Goal: Transaction & Acquisition: Purchase product/service

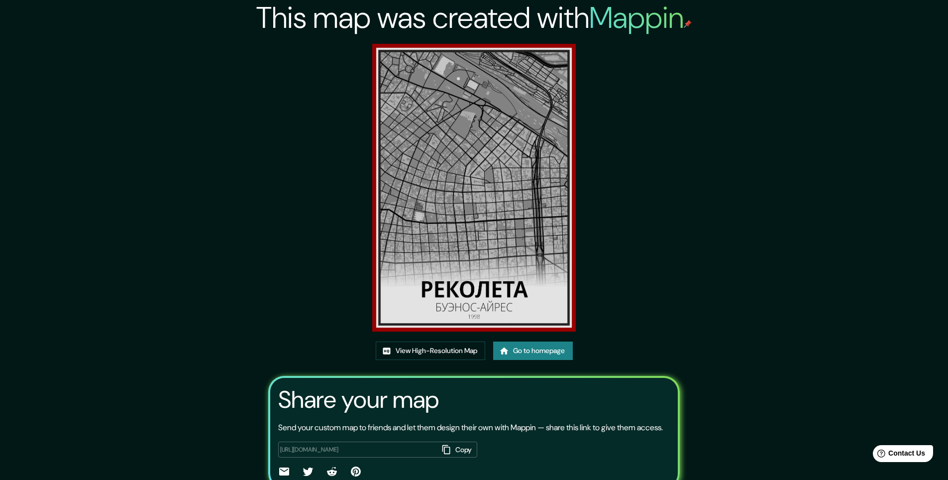
click at [538, 342] on link "Go to homepage" at bounding box center [533, 350] width 80 height 18
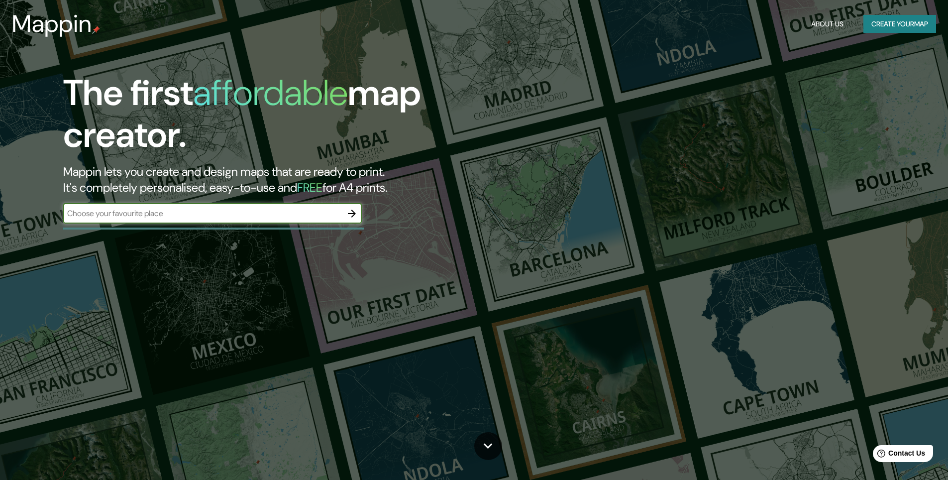
click at [278, 211] on input "text" at bounding box center [202, 212] width 279 height 11
type input "И"
type input "Buenos"
click at [931, 24] on button "Create your map" at bounding box center [899, 24] width 73 height 18
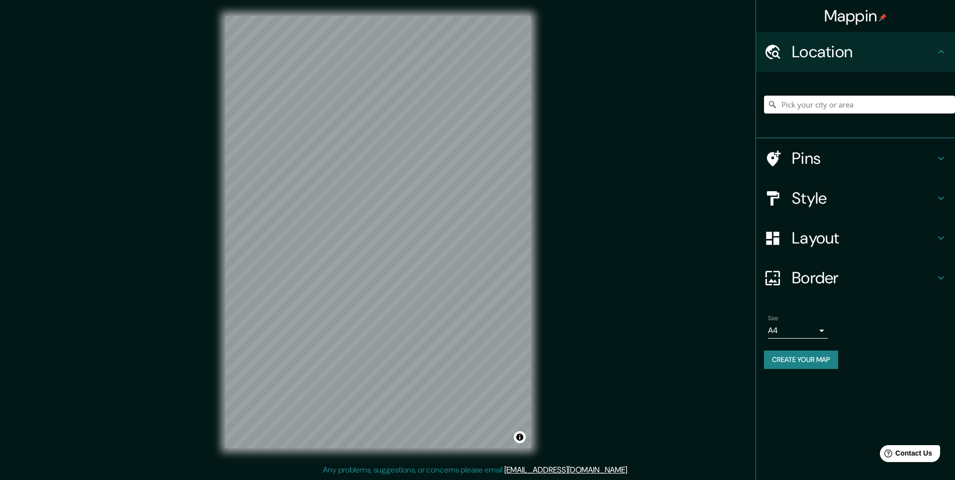
click at [819, 107] on input "Pick your city or area" at bounding box center [859, 105] width 191 height 18
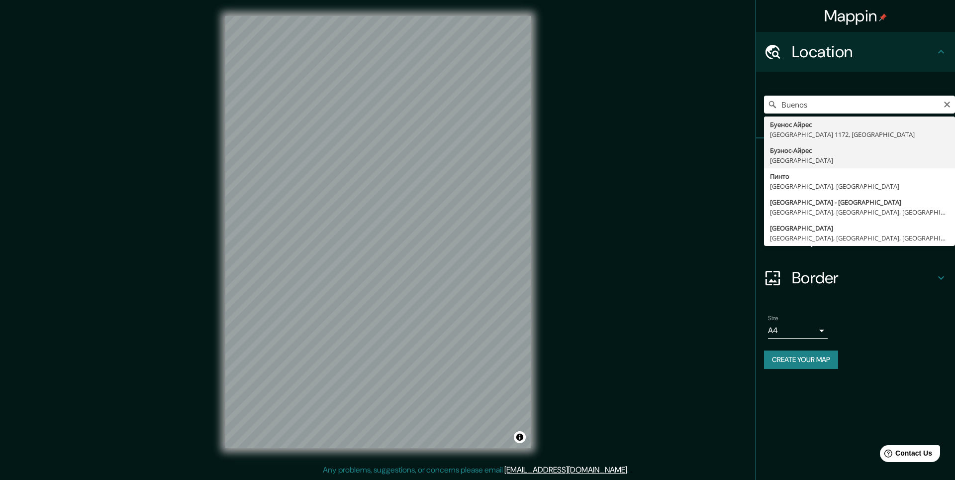
type input "Буэнос-Айрес, Аргентина"
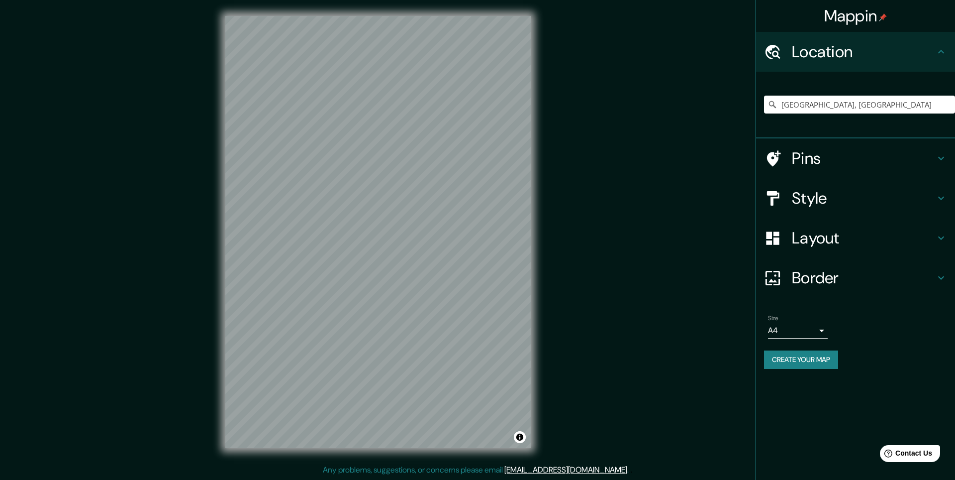
click at [800, 238] on h4 "Layout" at bounding box center [863, 238] width 143 height 20
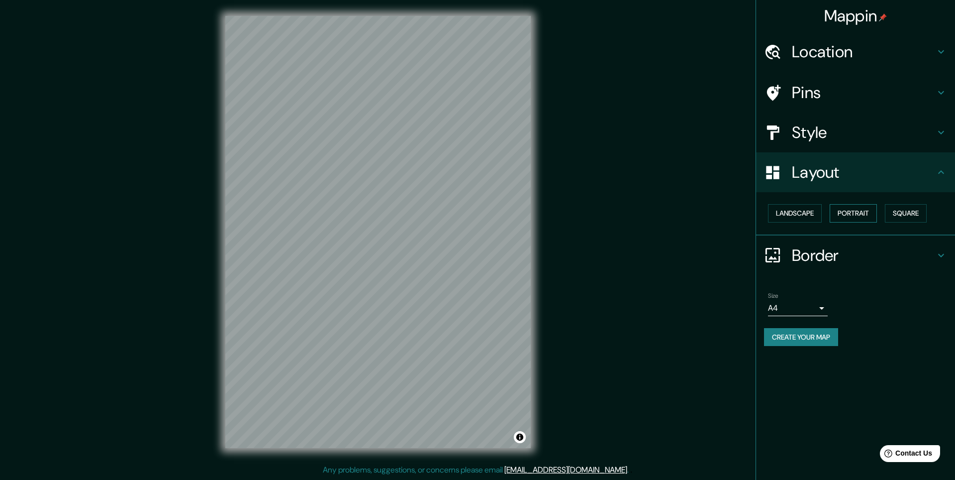
click at [844, 219] on button "Portrait" at bounding box center [853, 213] width 47 height 18
click at [804, 210] on button "Landscape" at bounding box center [795, 213] width 54 height 18
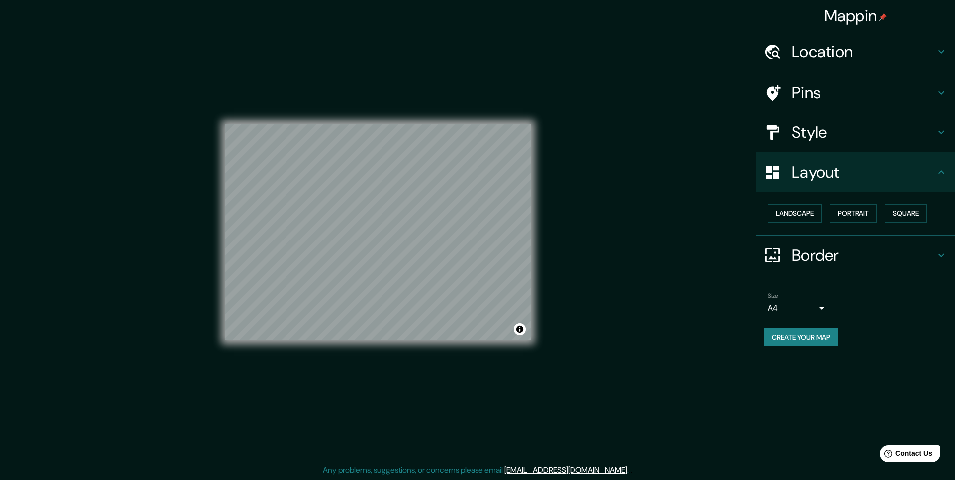
click at [814, 135] on h4 "Style" at bounding box center [863, 132] width 143 height 20
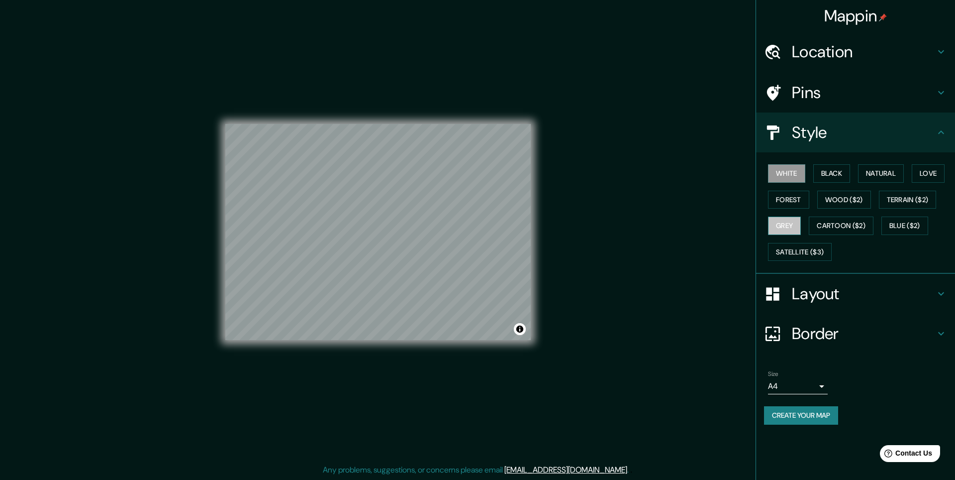
click at [783, 217] on button "Grey" at bounding box center [784, 225] width 33 height 18
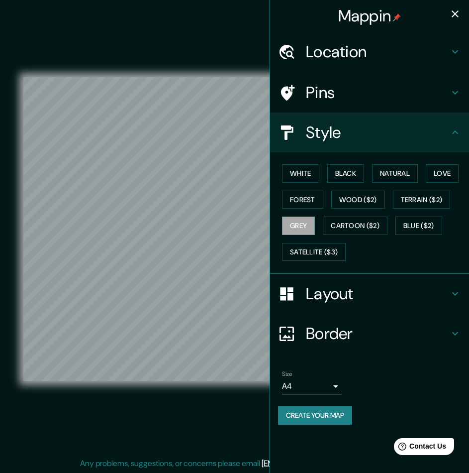
click at [451, 9] on icon "button" at bounding box center [455, 14] width 12 height 12
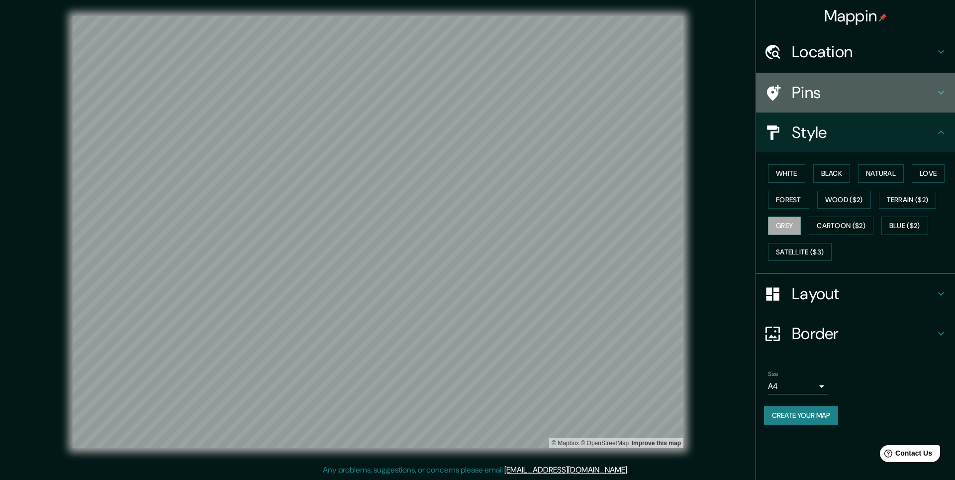
click at [870, 89] on h4 "Pins" at bounding box center [863, 93] width 143 height 20
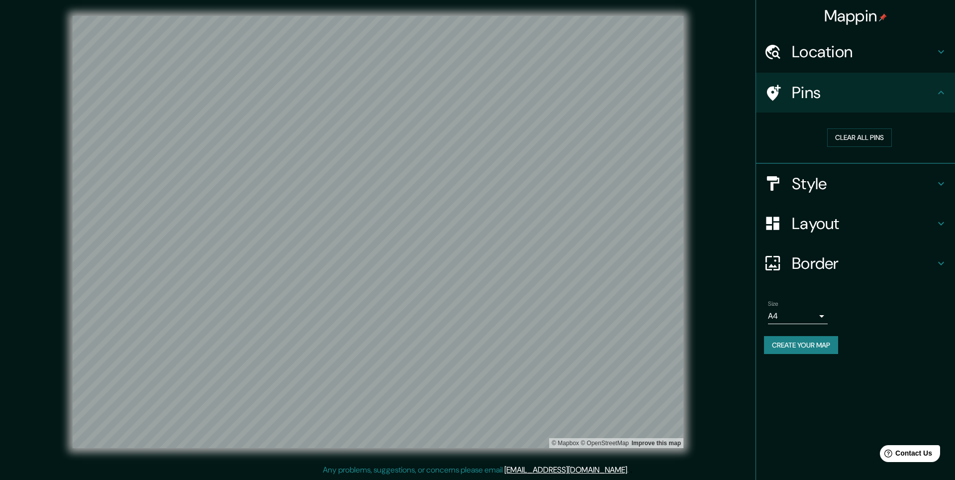
click at [870, 89] on h4 "Pins" at bounding box center [863, 93] width 143 height 20
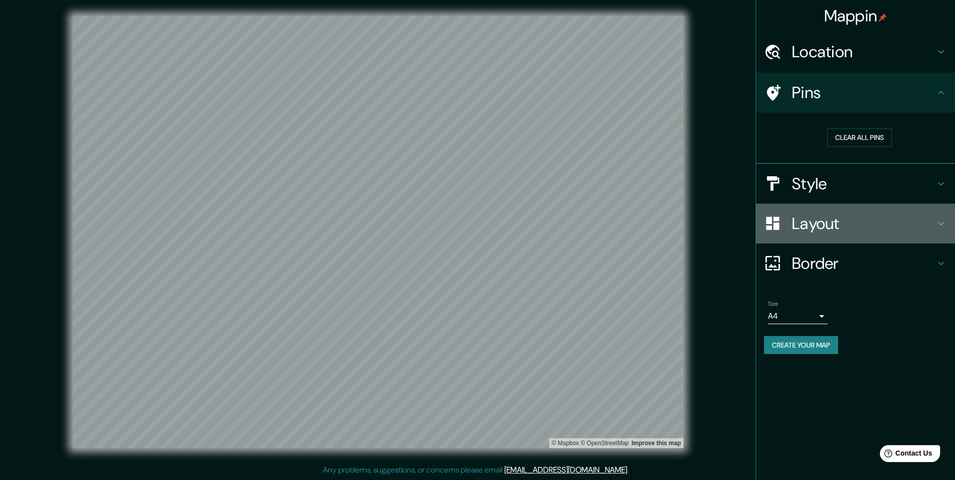
click at [840, 216] on h4 "Layout" at bounding box center [863, 223] width 143 height 20
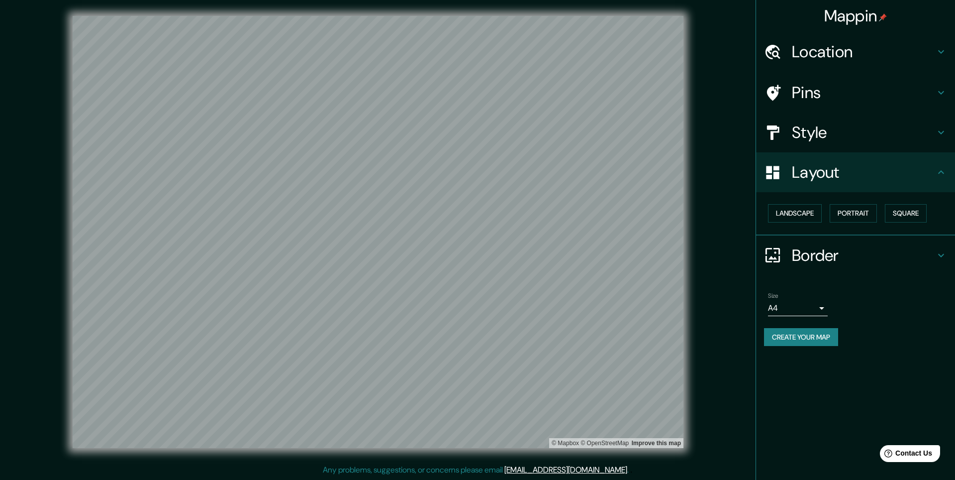
click at [851, 251] on h4 "Border" at bounding box center [863, 255] width 143 height 20
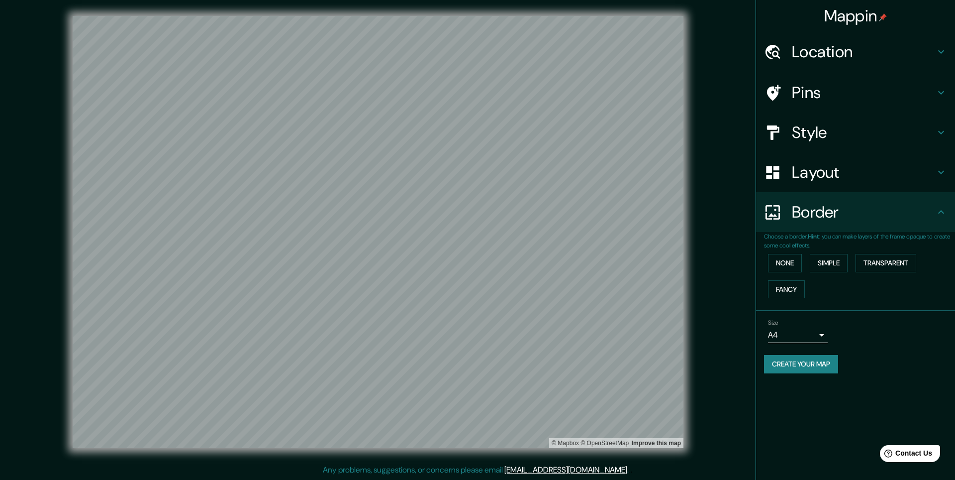
click at [802, 327] on body "Mappin Location Буэнос-Айрес, Аргентина Pins Style Layout Border Choose a borde…" at bounding box center [477, 240] width 955 height 480
click at [795, 366] on li "A3" at bounding box center [798, 374] width 60 height 18
type input "a4"
click at [833, 55] on h4 "Location" at bounding box center [863, 52] width 143 height 20
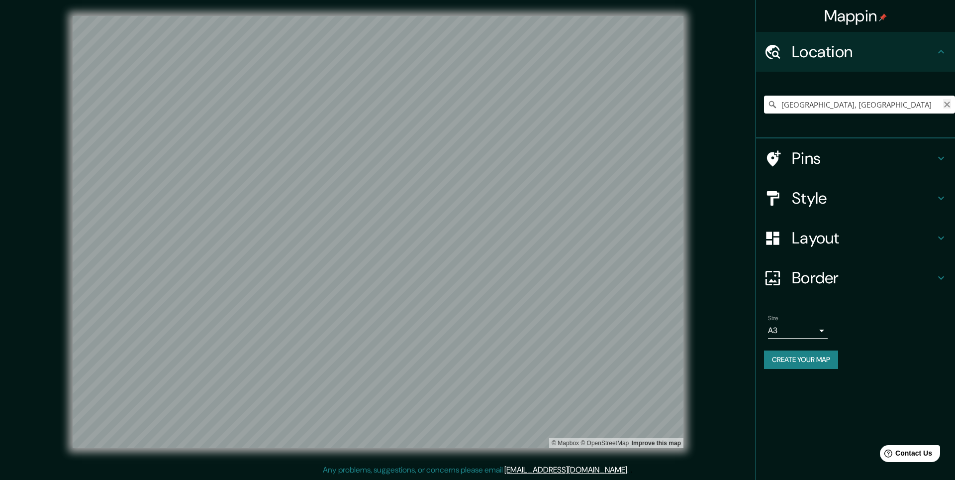
click at [944, 102] on icon "Clear" at bounding box center [947, 105] width 8 height 8
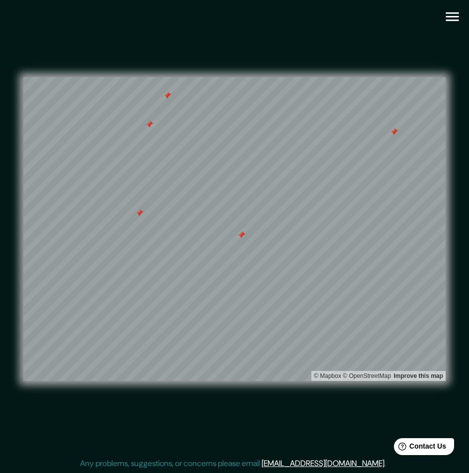
click at [448, 20] on icon "button" at bounding box center [452, 16] width 13 height 9
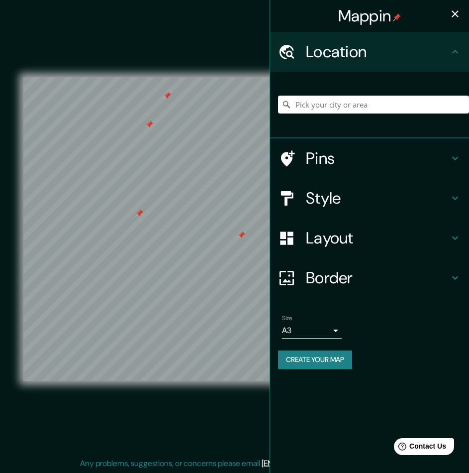
click at [365, 148] on div "Pins" at bounding box center [369, 158] width 199 height 40
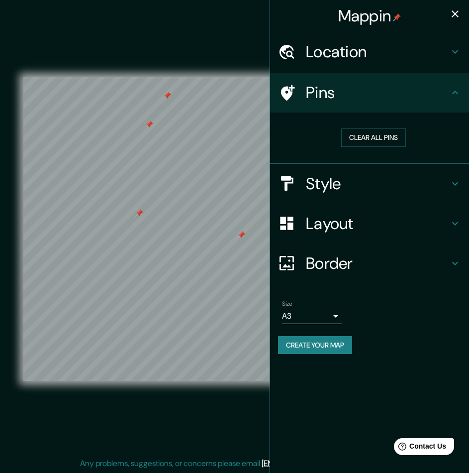
click at [385, 91] on h4 "Pins" at bounding box center [377, 93] width 143 height 20
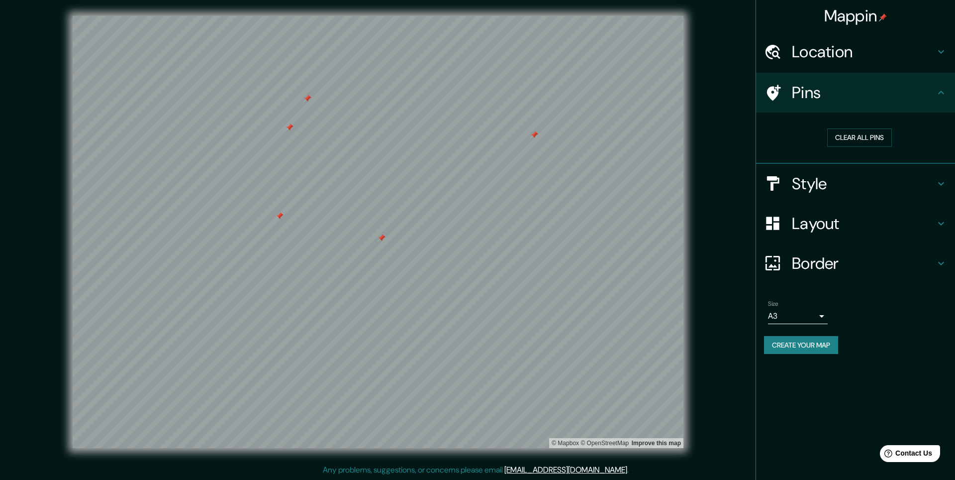
click at [874, 55] on h4 "Location" at bounding box center [863, 52] width 143 height 20
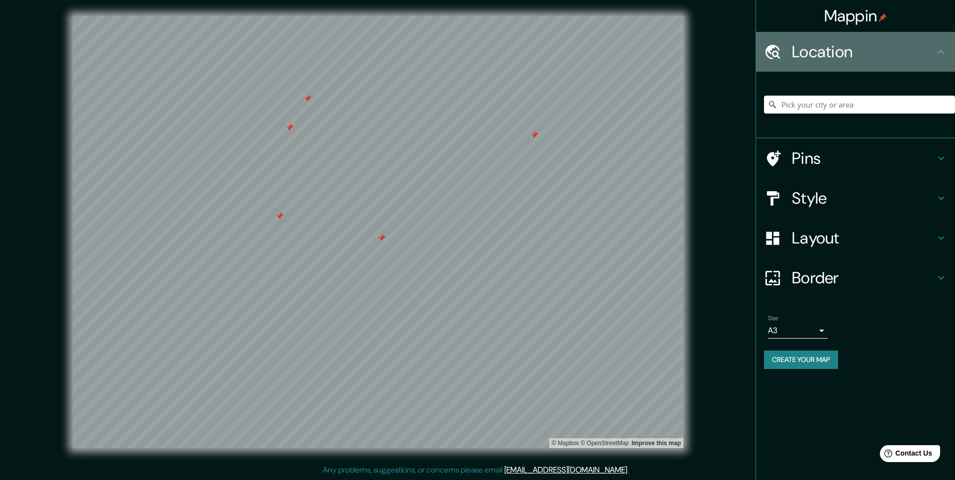
click at [879, 53] on h4 "Location" at bounding box center [863, 52] width 143 height 20
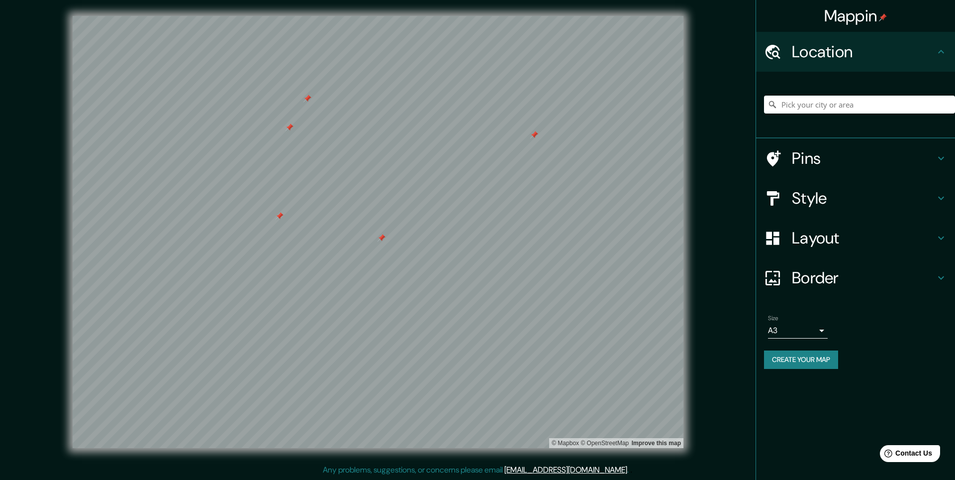
click at [882, 228] on h4 "Layout" at bounding box center [863, 238] width 143 height 20
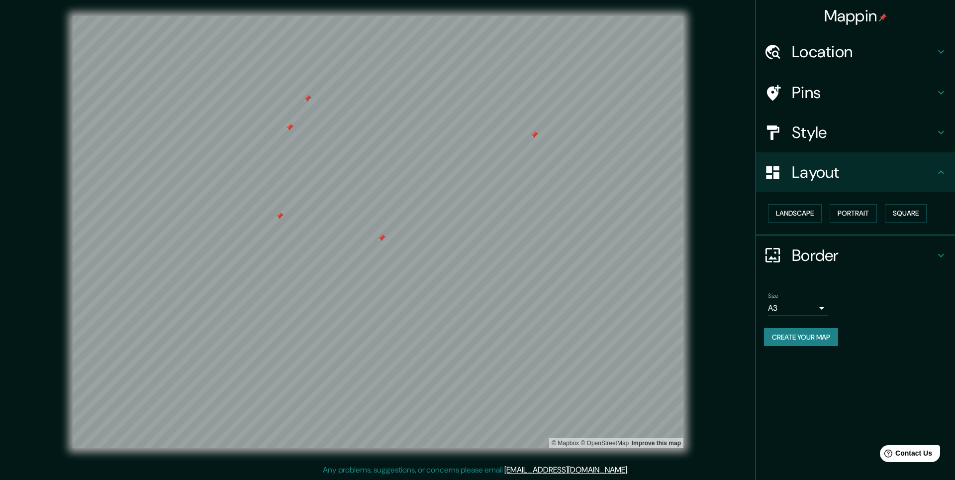
click at [876, 173] on h4 "Layout" at bounding box center [863, 172] width 143 height 20
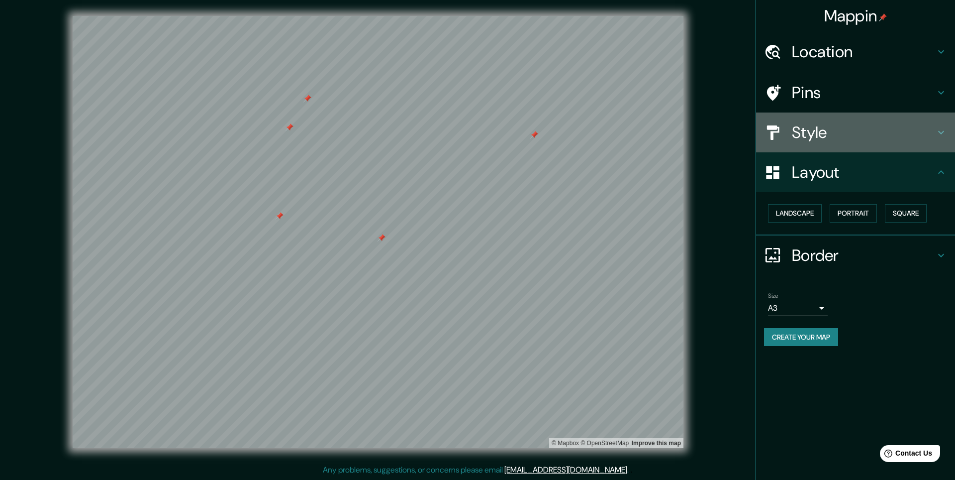
click at [875, 145] on div "Style" at bounding box center [855, 132] width 199 height 40
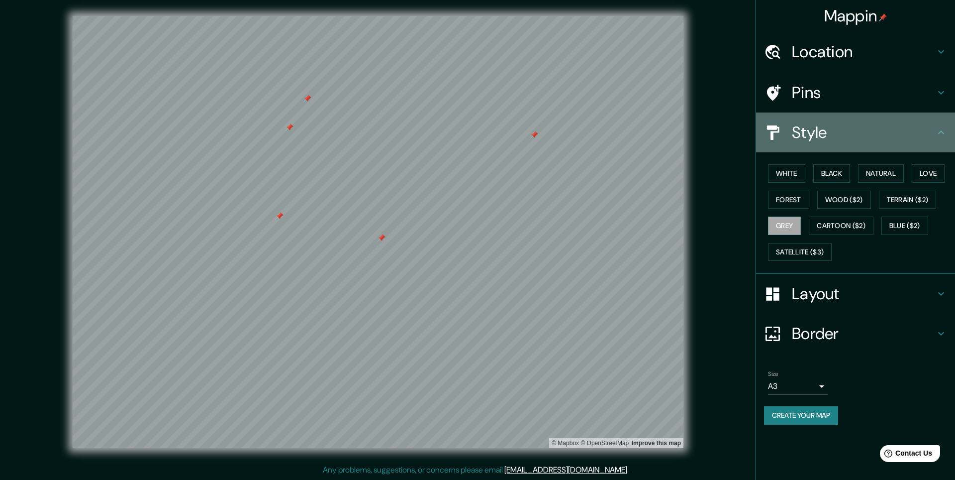
click at [875, 145] on div "Style" at bounding box center [855, 132] width 199 height 40
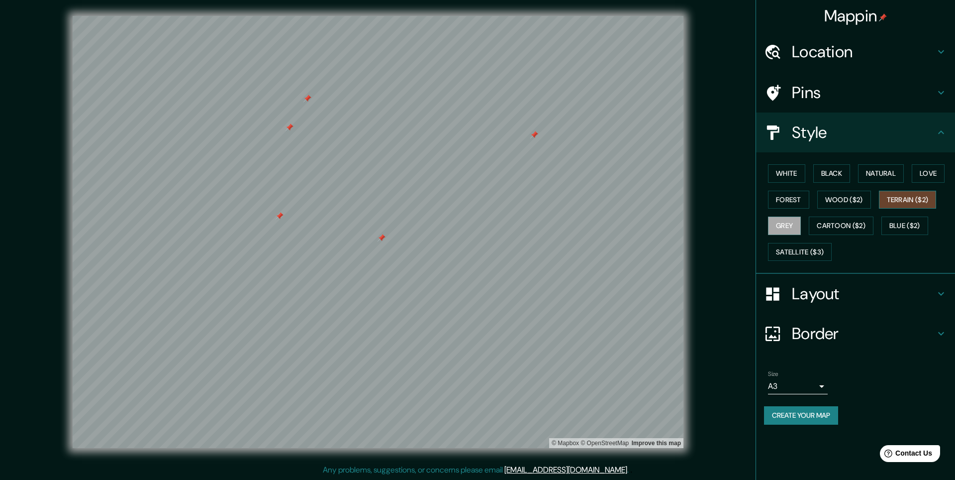
click at [904, 195] on button "Terrain ($2)" at bounding box center [908, 200] width 58 height 18
click at [870, 217] on button "Cartoon ($2)" at bounding box center [841, 225] width 65 height 18
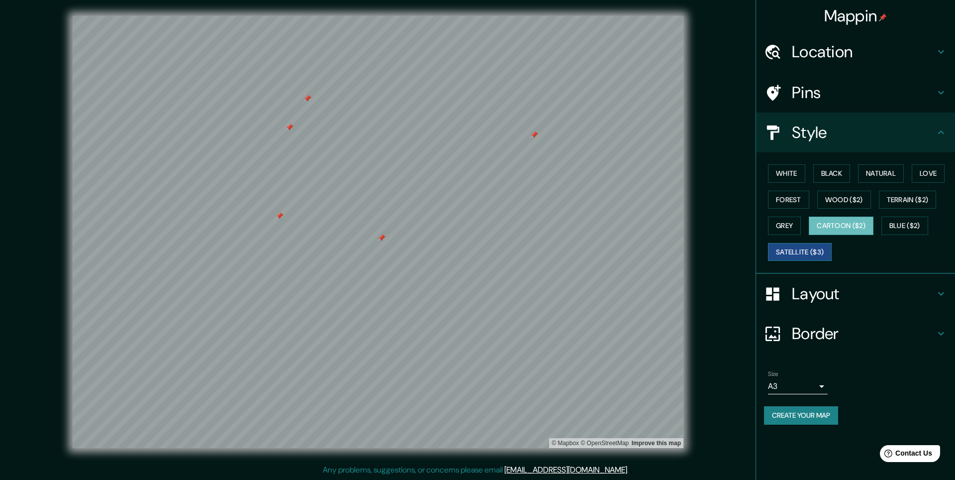
click at [812, 251] on button "Satellite ($3)" at bounding box center [800, 252] width 64 height 18
click at [789, 178] on button "White" at bounding box center [786, 173] width 37 height 18
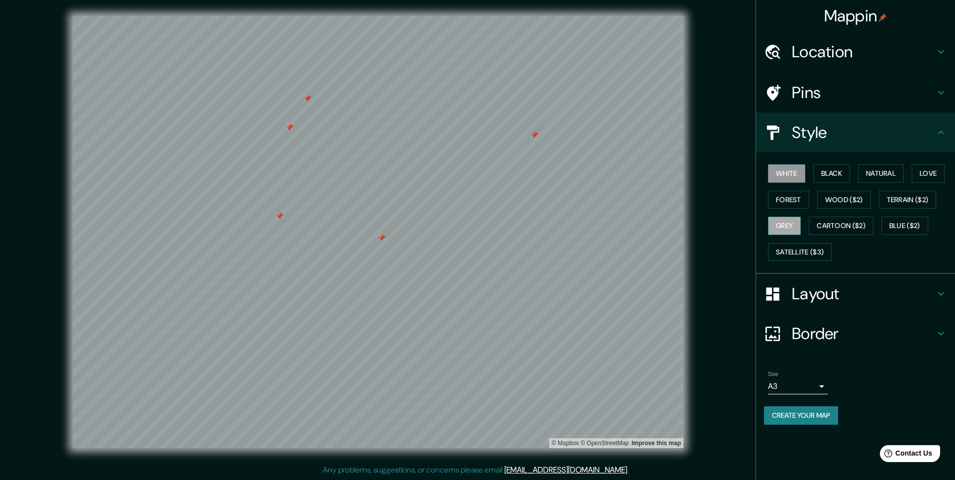
click at [786, 222] on button "Grey" at bounding box center [784, 225] width 33 height 18
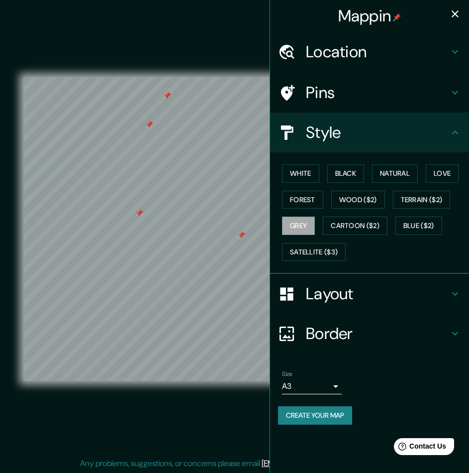
click at [147, 126] on div at bounding box center [149, 124] width 8 height 8
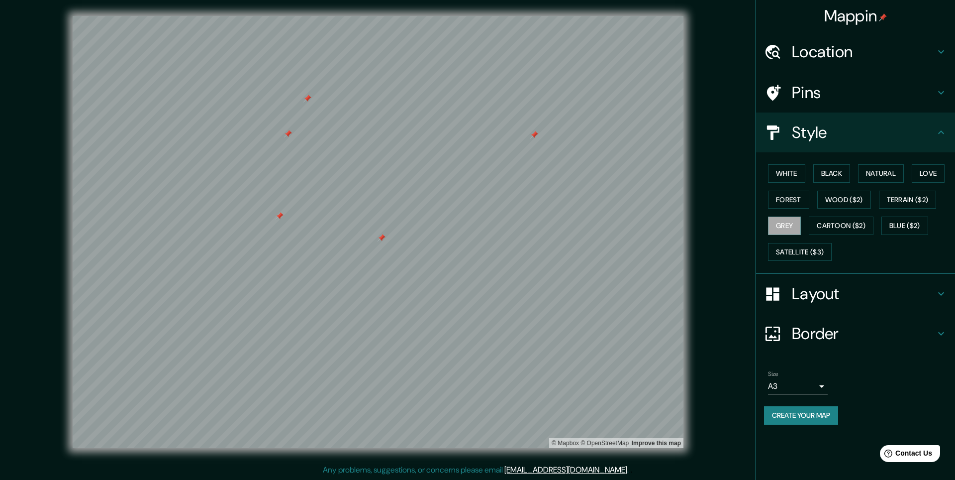
click at [823, 411] on button "Create your map" at bounding box center [801, 415] width 74 height 18
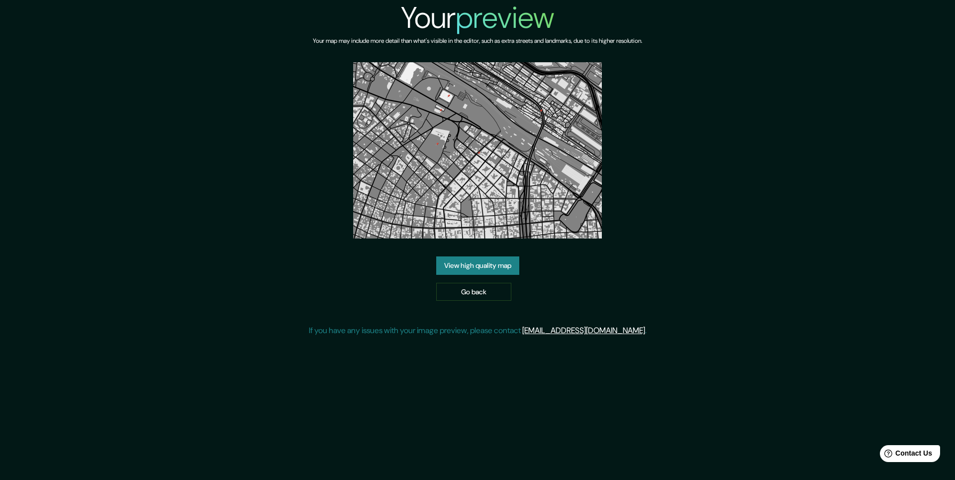
click at [507, 262] on link "View high quality map" at bounding box center [477, 265] width 83 height 18
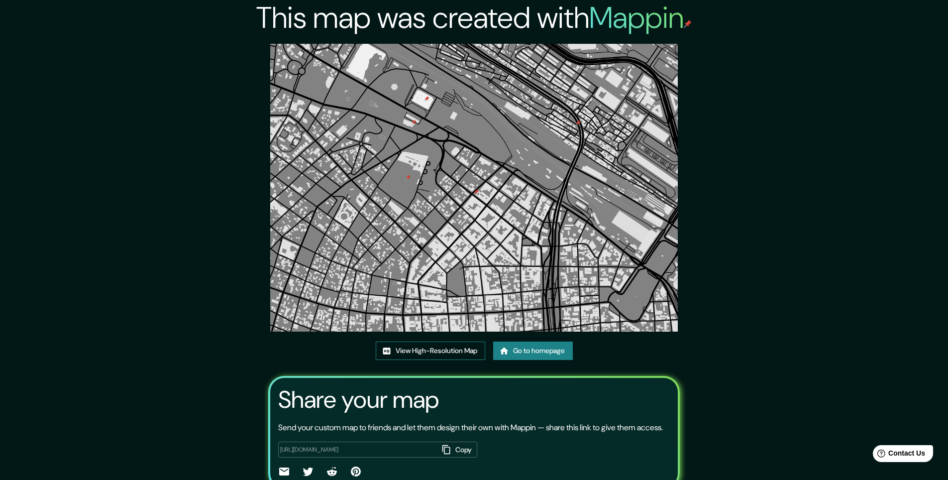
click at [448, 351] on link "View High-Resolution Map" at bounding box center [430, 350] width 109 height 18
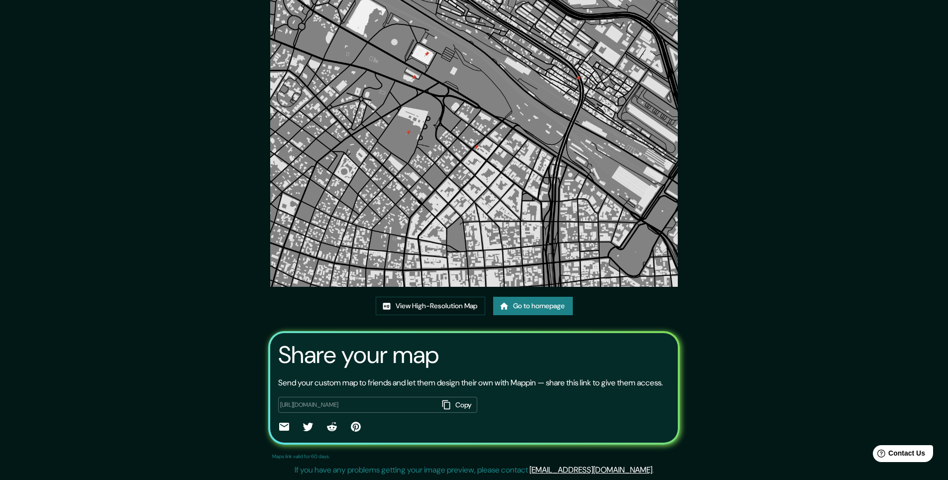
scroll to position [57, 0]
click at [518, 298] on link "Go to homepage" at bounding box center [533, 306] width 80 height 18
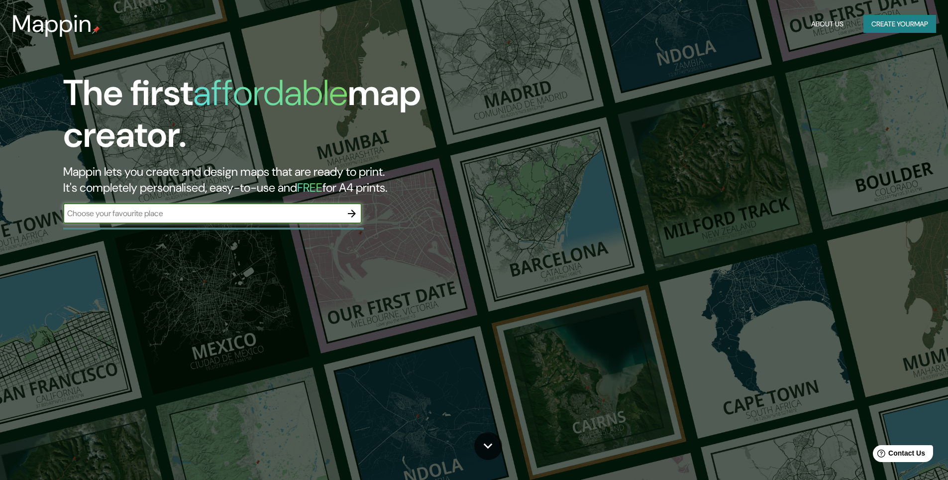
click at [928, 24] on button "Create your map" at bounding box center [899, 24] width 73 height 18
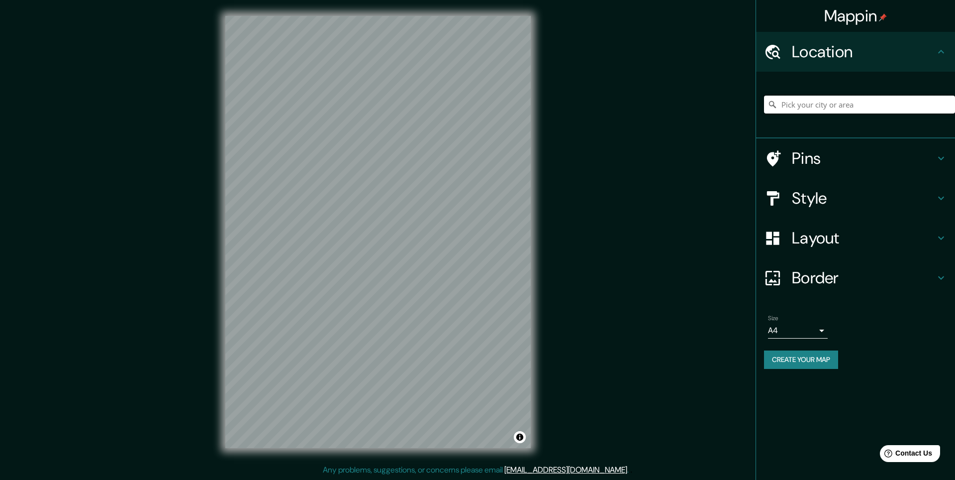
click at [805, 106] on input "Pick your city or area" at bounding box center [859, 105] width 191 height 18
type input "и"
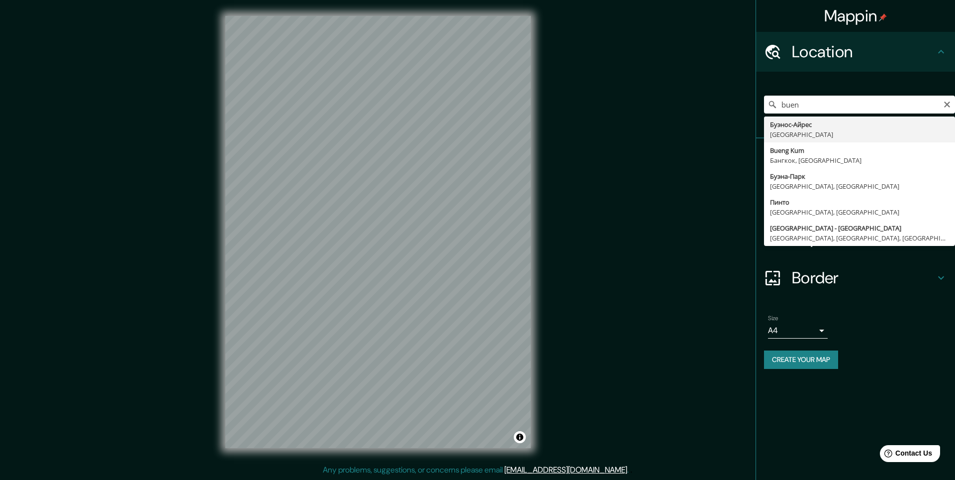
type input "Буэнос-Айрес, Аргентина"
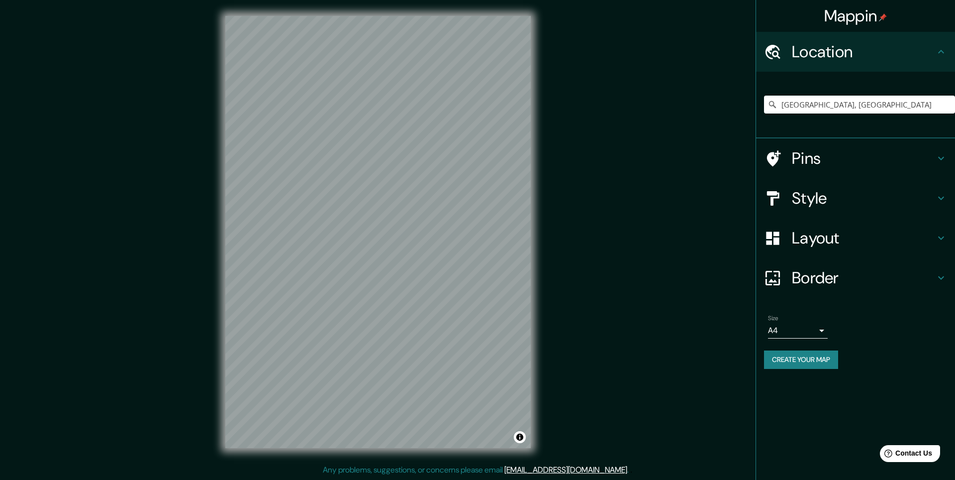
click at [860, 158] on h4 "Pins" at bounding box center [863, 158] width 143 height 20
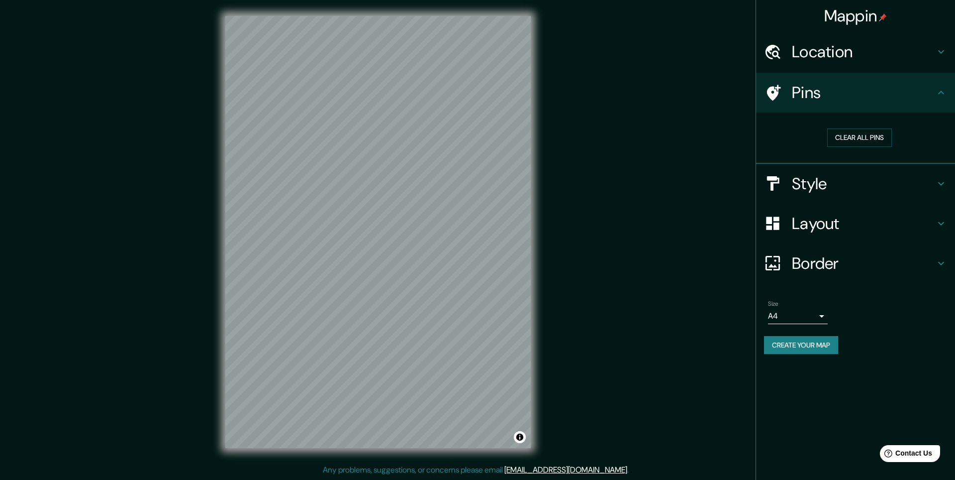
click at [858, 107] on div "Pins" at bounding box center [855, 93] width 199 height 40
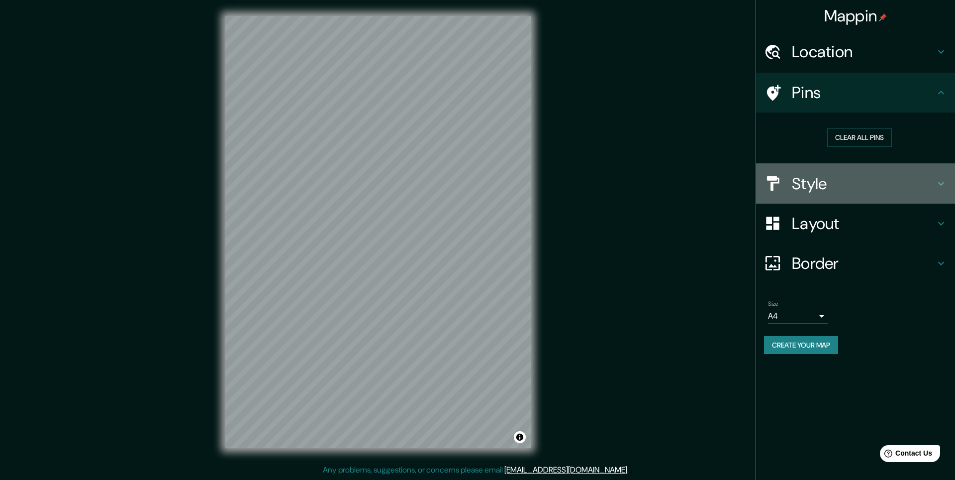
click at [832, 179] on h4 "Style" at bounding box center [863, 184] width 143 height 20
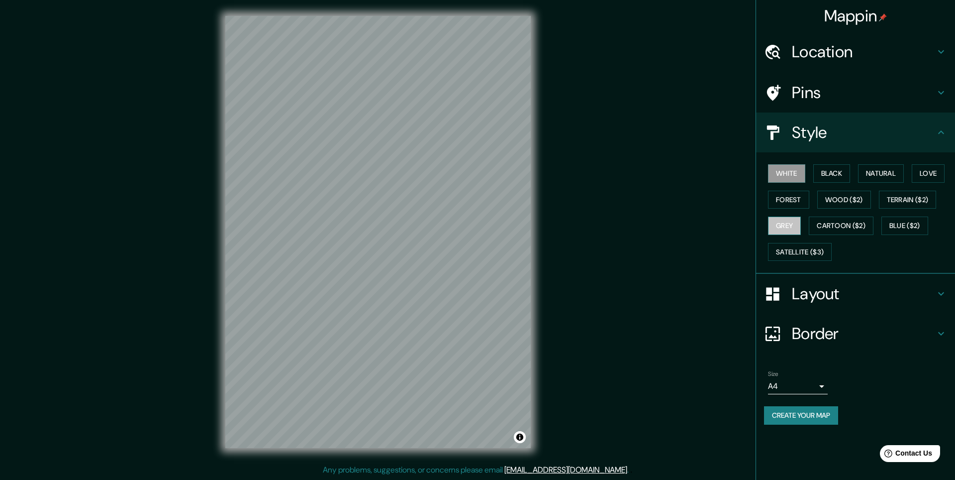
click at [794, 225] on button "Grey" at bounding box center [784, 225] width 33 height 18
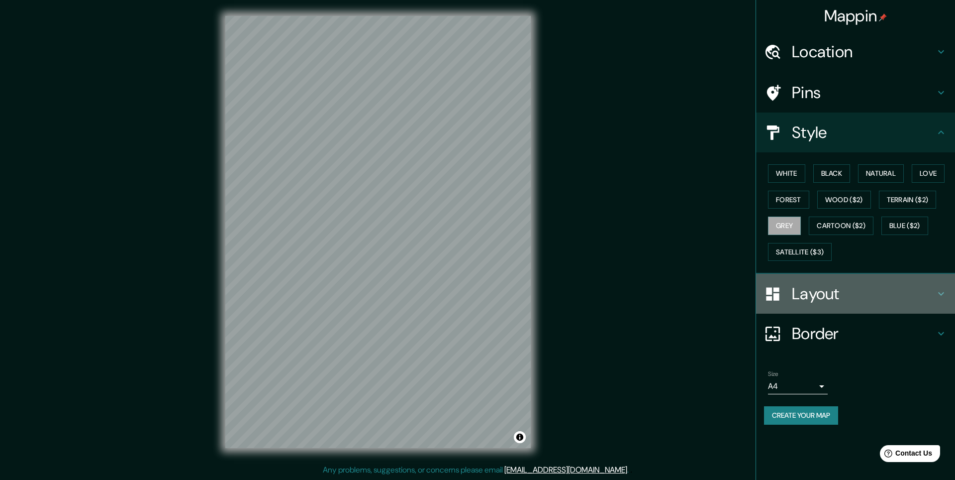
click at [812, 290] on h4 "Layout" at bounding box center [863, 294] width 143 height 20
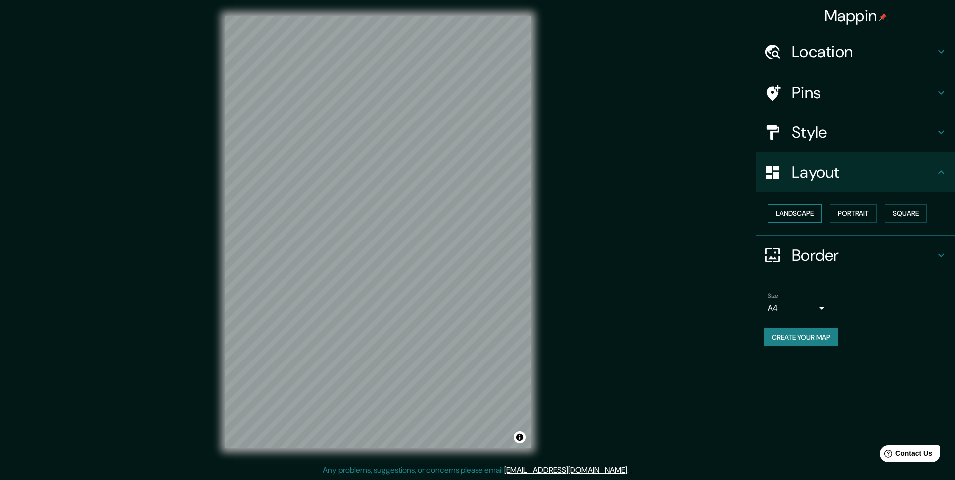
click at [803, 213] on button "Landscape" at bounding box center [795, 213] width 54 height 18
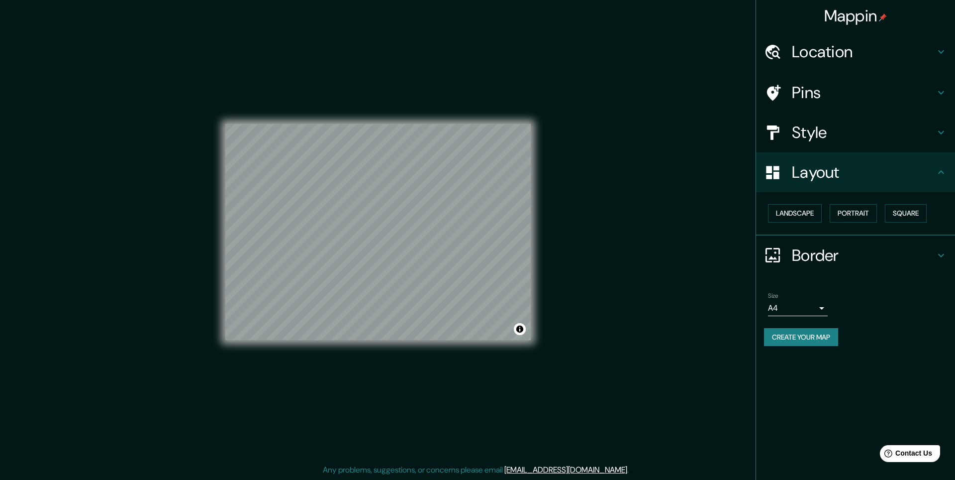
click at [806, 309] on body "Mappin Location Буэнос-Айрес, Аргентина Pins Style Layout Landscape Portrait Sq…" at bounding box center [477, 240] width 955 height 480
click at [803, 326] on li "A4" at bounding box center [798, 329] width 60 height 18
click at [802, 308] on body "Mappin Location Буэнос-Айрес, Аргентина Pins Style Layout Landscape Portrait Sq…" at bounding box center [477, 240] width 955 height 480
click at [802, 338] on ul "A4 A3 A1 ($2.50)" at bounding box center [798, 347] width 60 height 62
click at [802, 338] on li "A3" at bounding box center [798, 347] width 60 height 18
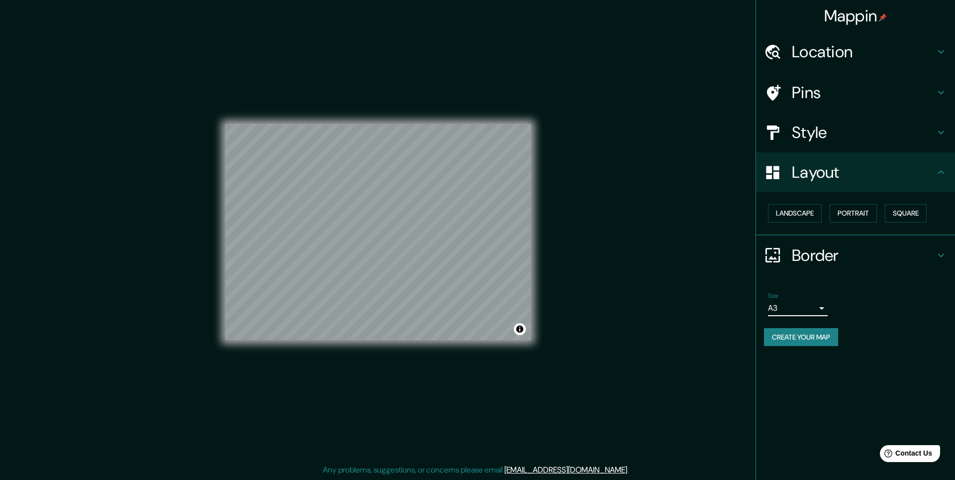
click at [798, 305] on body "Mappin Location Буэнос-Айрес, Аргентина Pins Style Layout Landscape Portrait Sq…" at bounding box center [477, 240] width 955 height 480
click at [798, 321] on li "A4" at bounding box center [798, 329] width 60 height 18
click at [796, 310] on body "Mappin Location Буэнос-Айрес, Аргентина Pins Style Layout Landscape Portrait Sq…" at bounding box center [477, 240] width 955 height 480
click at [794, 339] on li "A3" at bounding box center [798, 347] width 60 height 18
type input "a4"
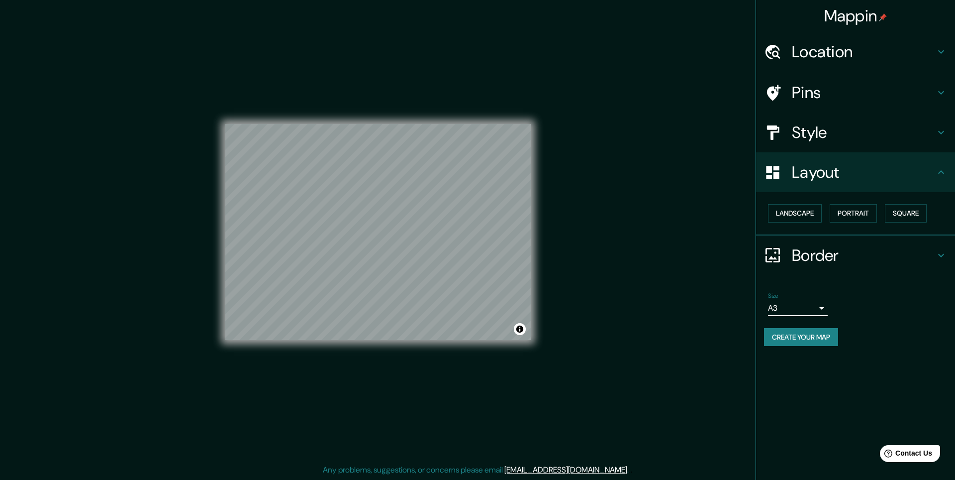
click at [794, 337] on button "Create your map" at bounding box center [801, 337] width 74 height 18
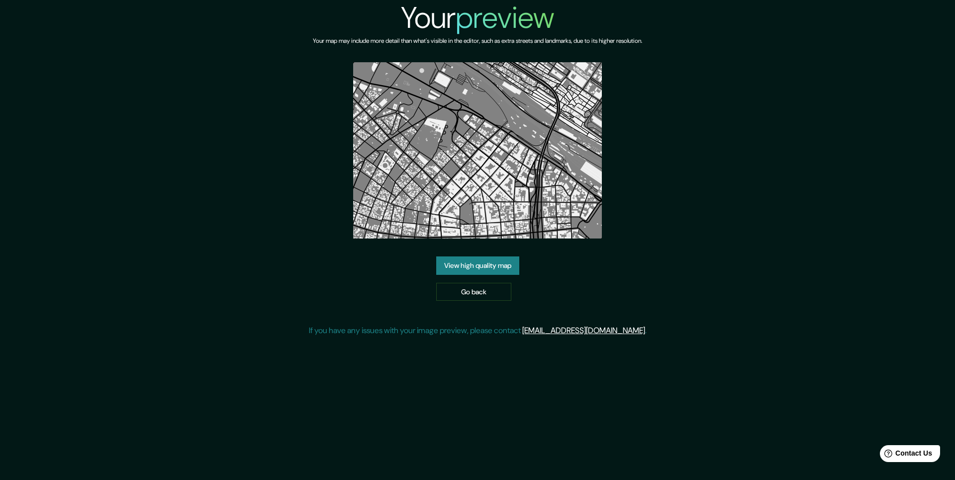
click at [498, 269] on link "View high quality map" at bounding box center [477, 265] width 83 height 18
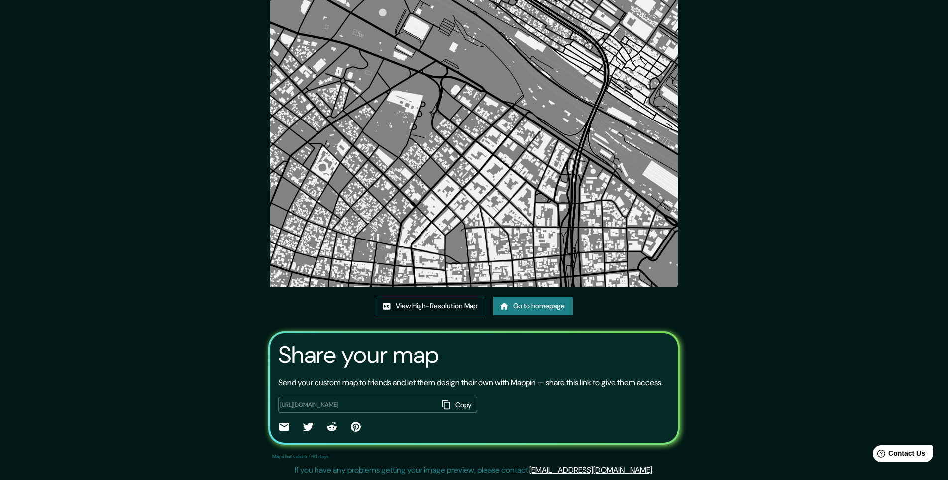
scroll to position [57, 0]
click at [445, 297] on link "View High-Resolution Map" at bounding box center [430, 306] width 109 height 18
